Goal: Information Seeking & Learning: Learn about a topic

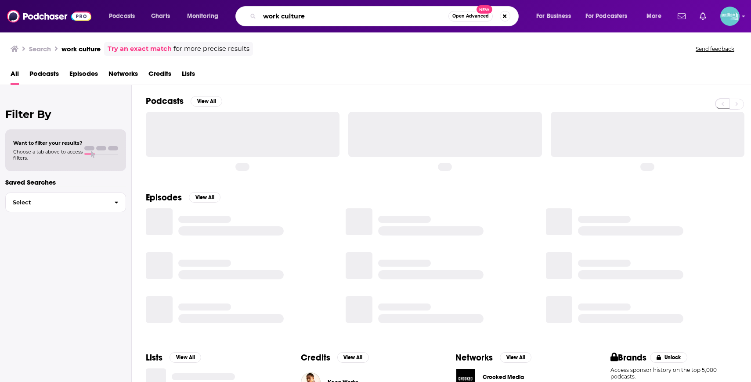
click at [409, 22] on input "work culture" at bounding box center [354, 16] width 189 height 14
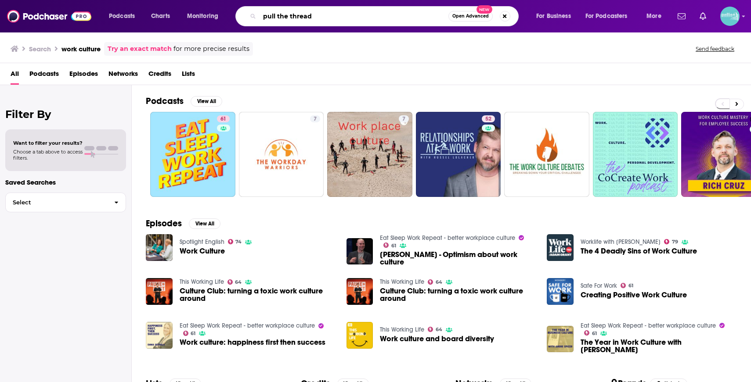
type input "pull the thread"
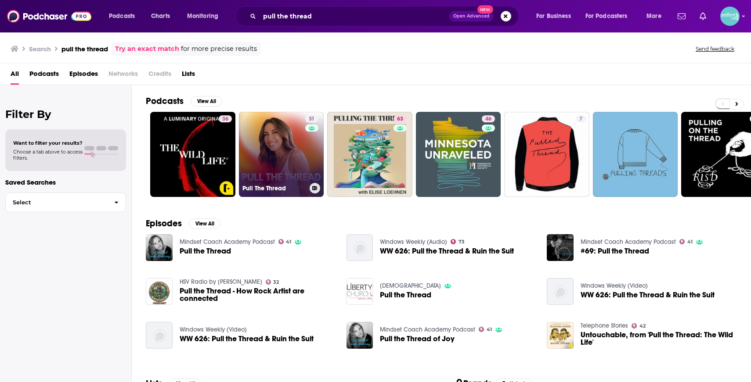
click at [278, 136] on link "31 Pull The Thread" at bounding box center [281, 154] width 85 height 85
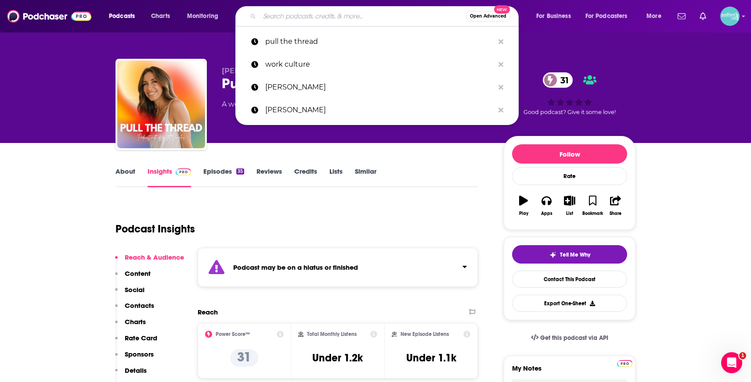
click at [333, 19] on input "Search podcasts, credits, & more..." at bounding box center [363, 16] width 206 height 14
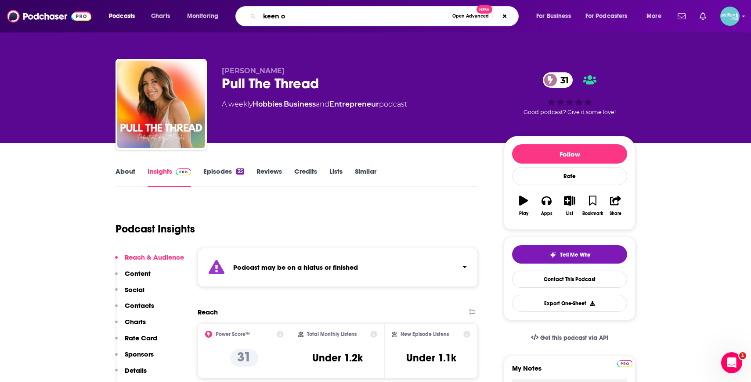
type input "keen on"
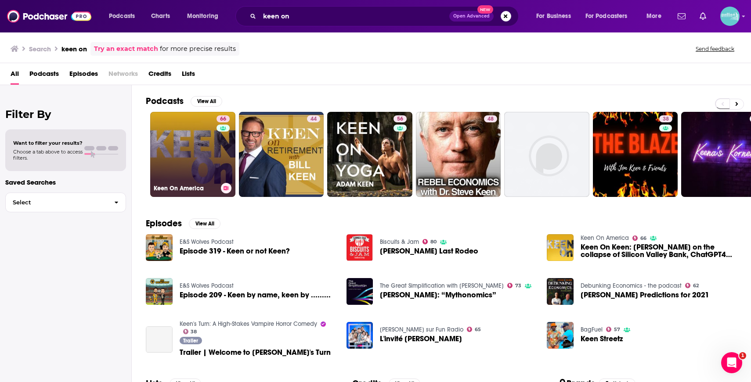
click at [188, 161] on link "66 Keen On America" at bounding box center [192, 154] width 85 height 85
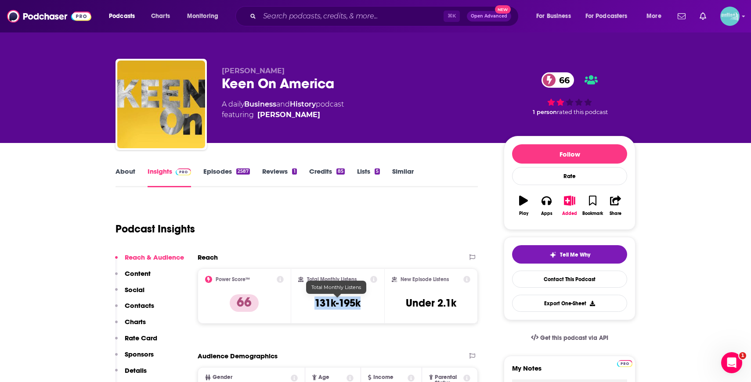
drag, startPoint x: 346, startPoint y: 307, endPoint x: 309, endPoint y: 308, distance: 36.9
click at [309, 308] on div "Total Monthly Listens 131k-195k" at bounding box center [337, 296] width 79 height 40
copy h3 "131k-195k"
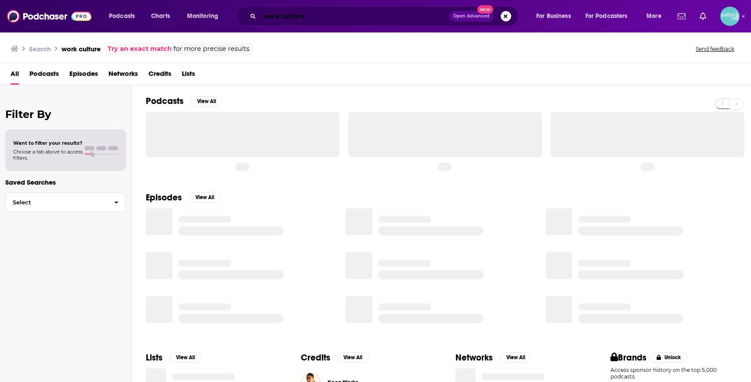
click at [352, 18] on input "work culture" at bounding box center [355, 16] width 190 height 14
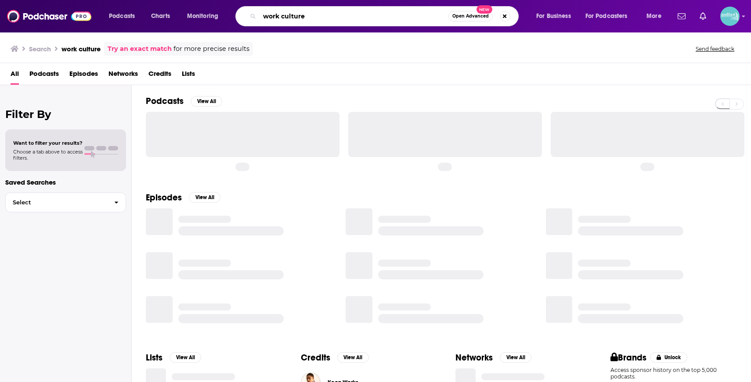
click at [352, 18] on input "work culture" at bounding box center [354, 16] width 189 height 14
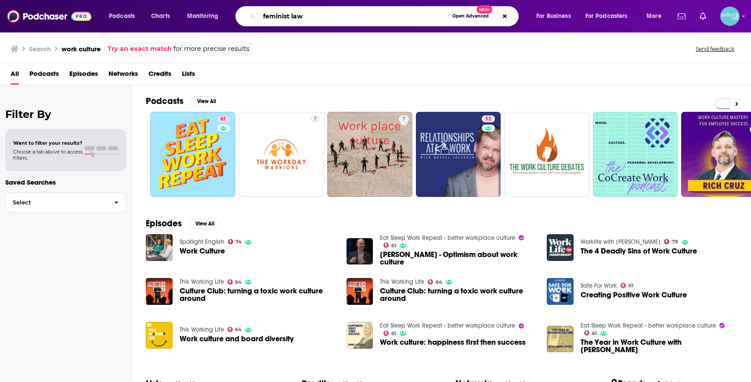
type input "feminist law"
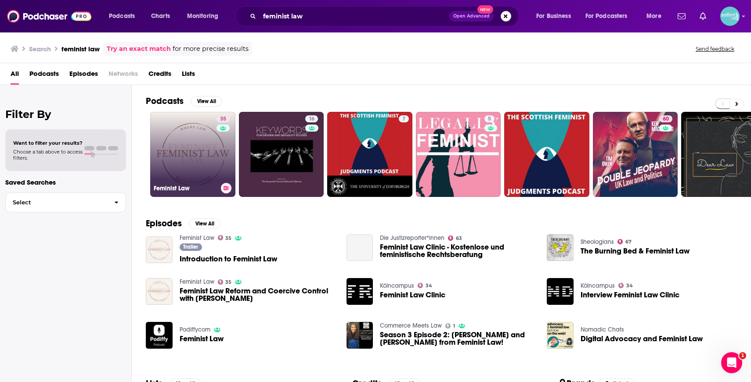
click at [194, 155] on link "35 Feminist Law" at bounding box center [192, 154] width 85 height 85
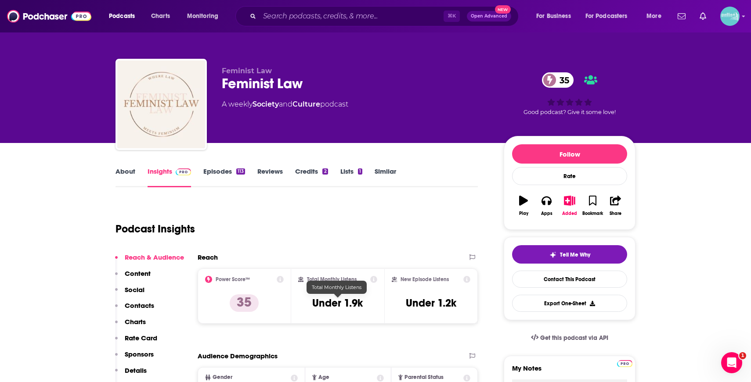
click at [302, 308] on div "Total Monthly Listens Under 1.9k" at bounding box center [337, 296] width 79 height 40
drag, startPoint x: 310, startPoint y: 306, endPoint x: 387, endPoint y: 306, distance: 77.7
click at [387, 306] on div "Power Score™ 35 Total Monthly Listens Under 1.9k New Episode Listens Under 1.2k" at bounding box center [338, 296] width 280 height 55
copy div "Under 1.9k New Episode Listens"
click at [374, 280] on icon at bounding box center [373, 279] width 7 height 7
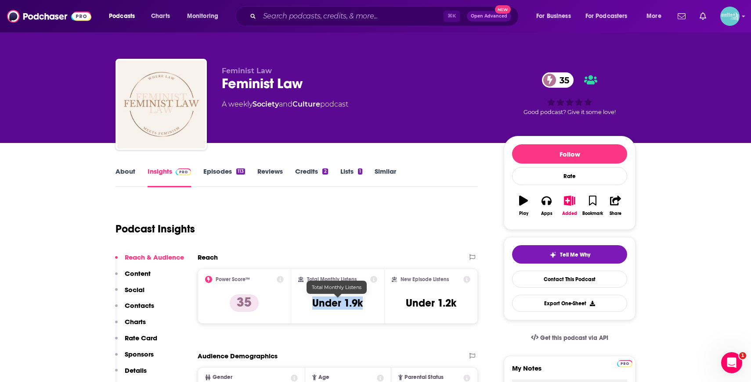
drag, startPoint x: 368, startPoint y: 303, endPoint x: 312, endPoint y: 303, distance: 55.3
click at [312, 303] on div "Total Monthly Listens Under 1.9k" at bounding box center [337, 296] width 79 height 40
copy h3 "Under 1.9k"
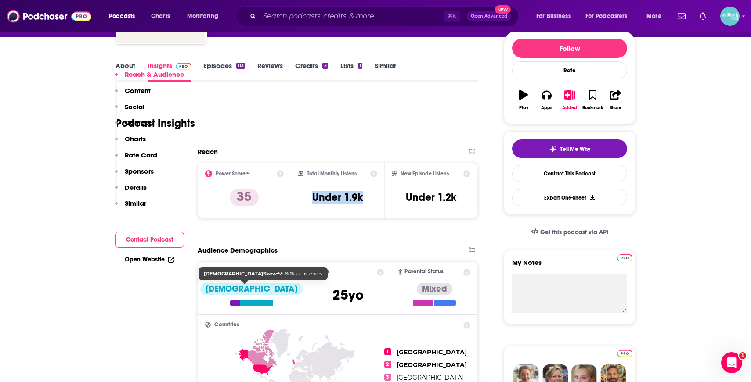
scroll to position [219, 0]
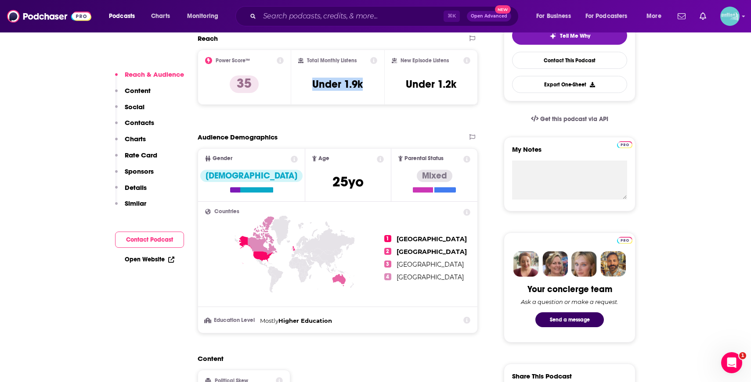
click at [143, 263] on link "Open Website" at bounding box center [150, 259] width 50 height 7
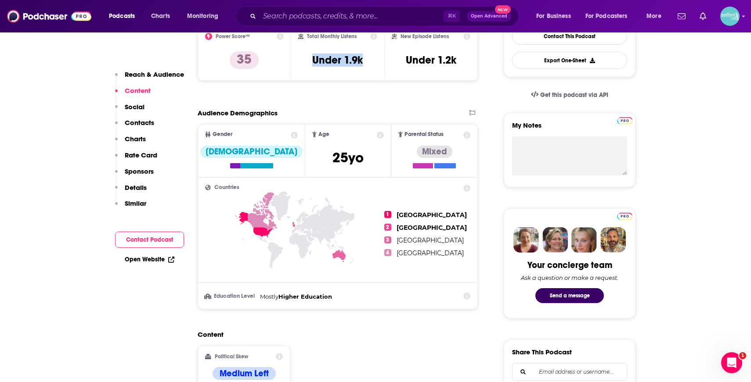
scroll to position [0, 0]
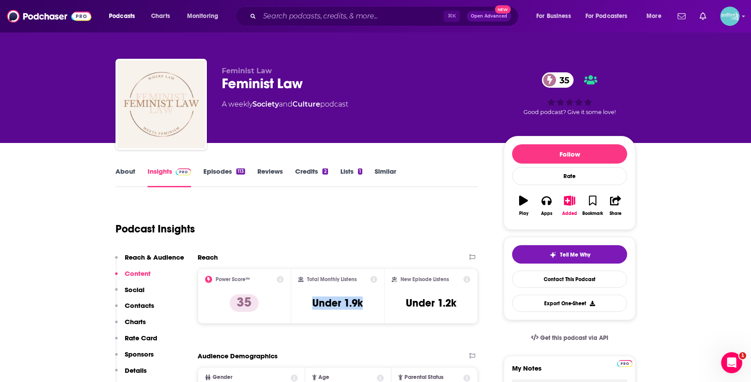
click at [225, 176] on link "Episodes 113" at bounding box center [224, 177] width 42 height 20
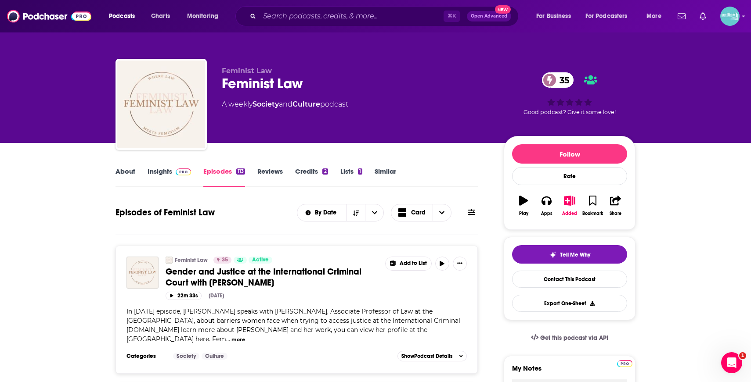
click at [134, 176] on link "About" at bounding box center [125, 177] width 20 height 20
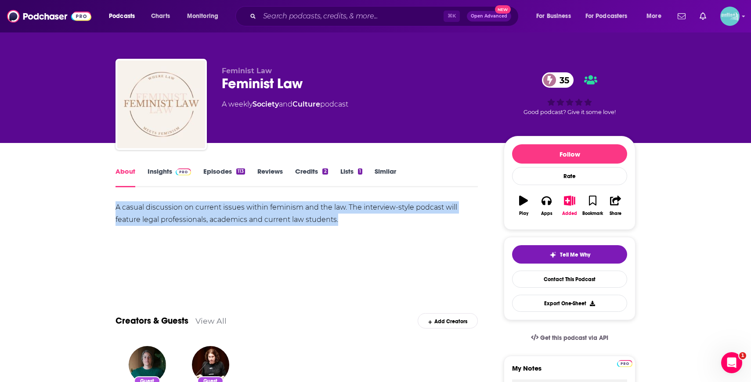
drag, startPoint x: 299, startPoint y: 225, endPoint x: 111, endPoint y: 207, distance: 189.2
